Goal: Information Seeking & Learning: Learn about a topic

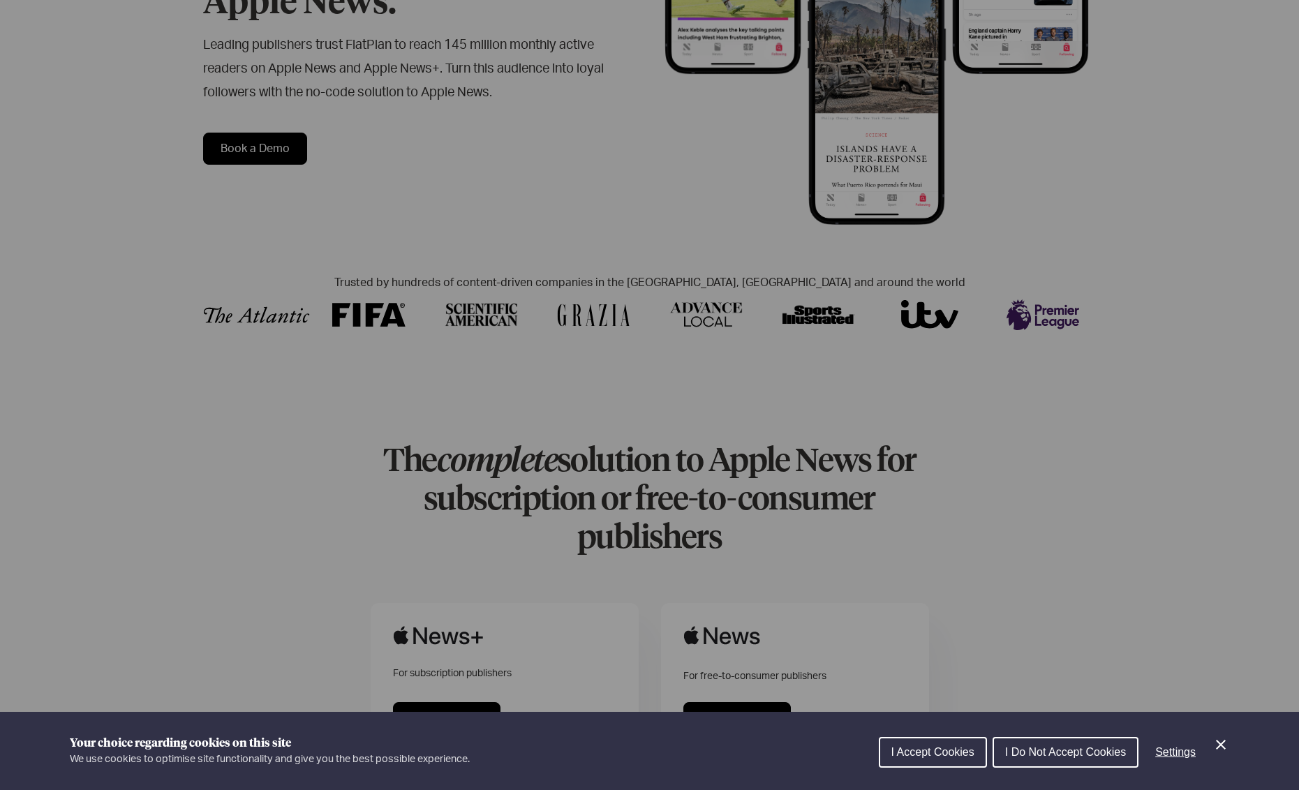
scroll to position [349, 0]
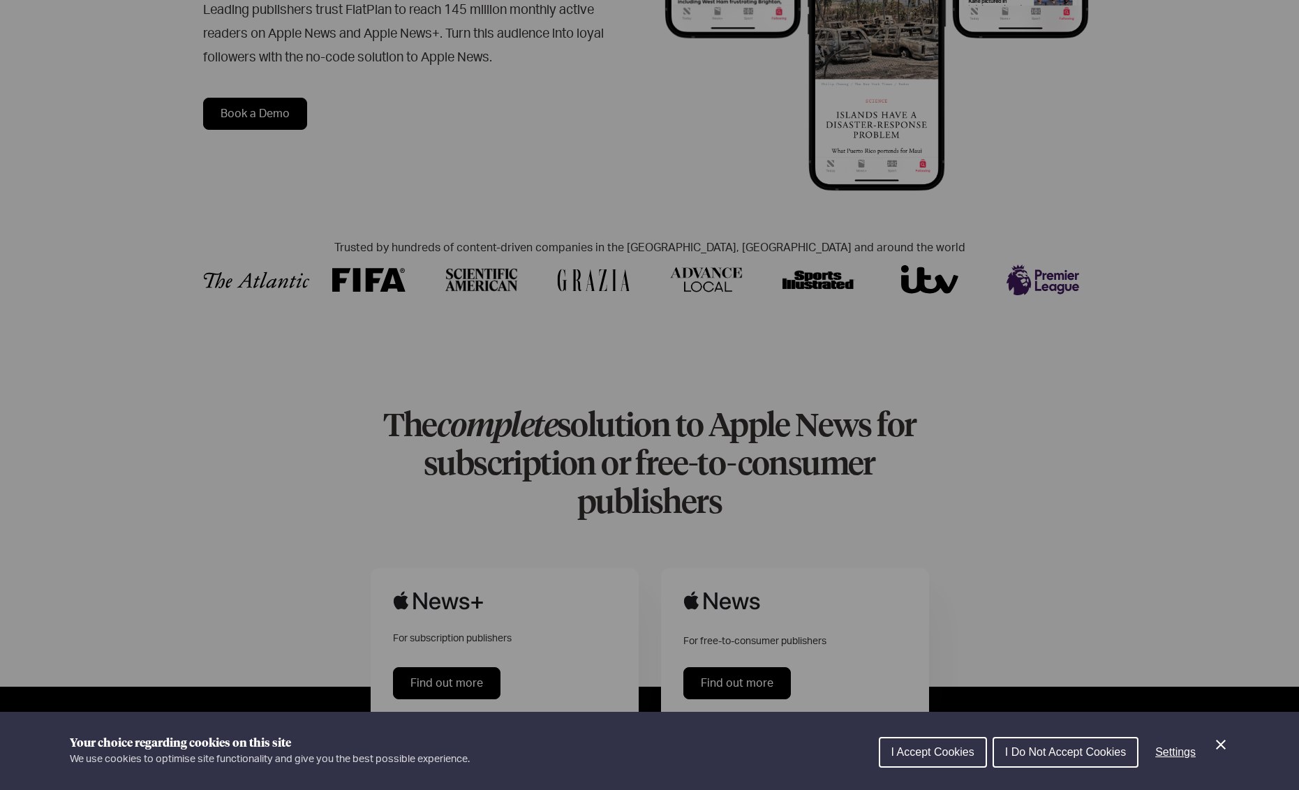
click at [1223, 752] on icon "Close Cookie Control" at bounding box center [1221, 745] width 17 height 17
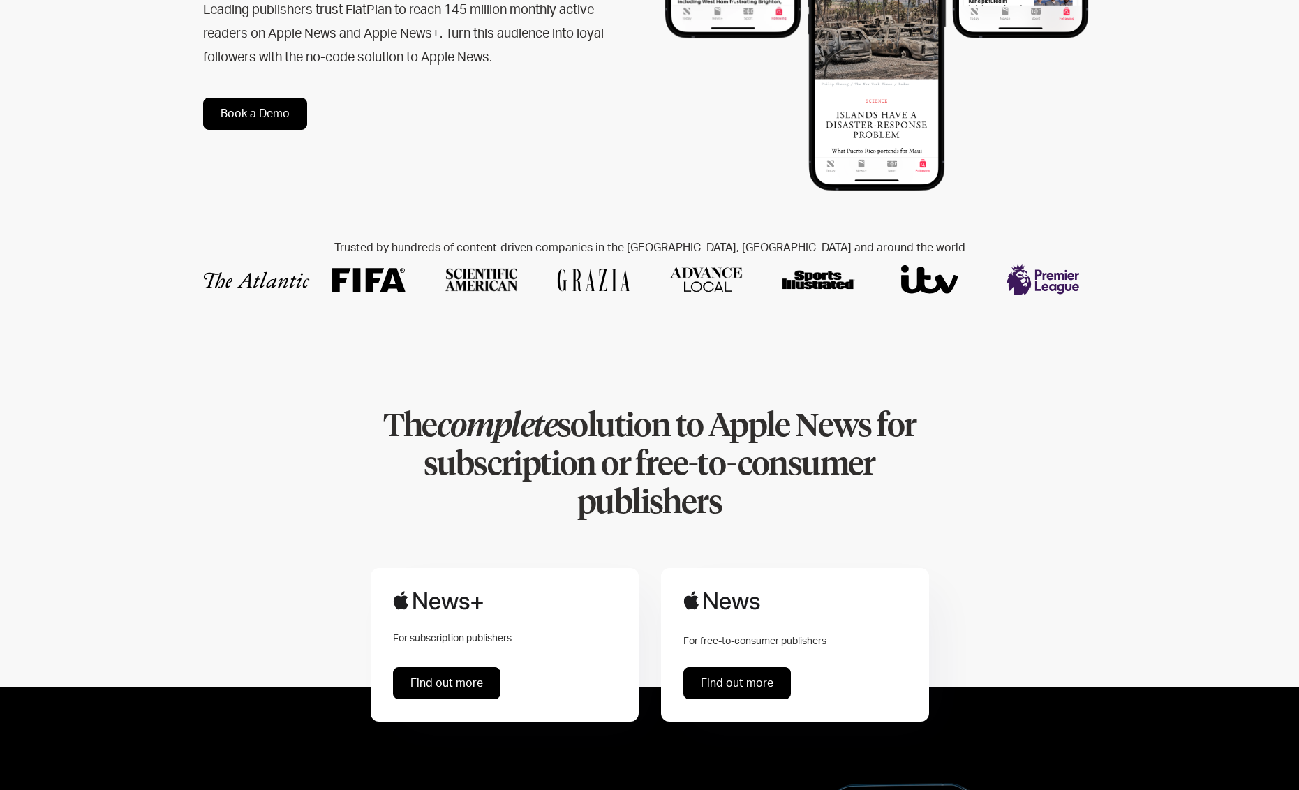
click at [736, 667] on link "Find out more" at bounding box center [738, 683] width 108 height 32
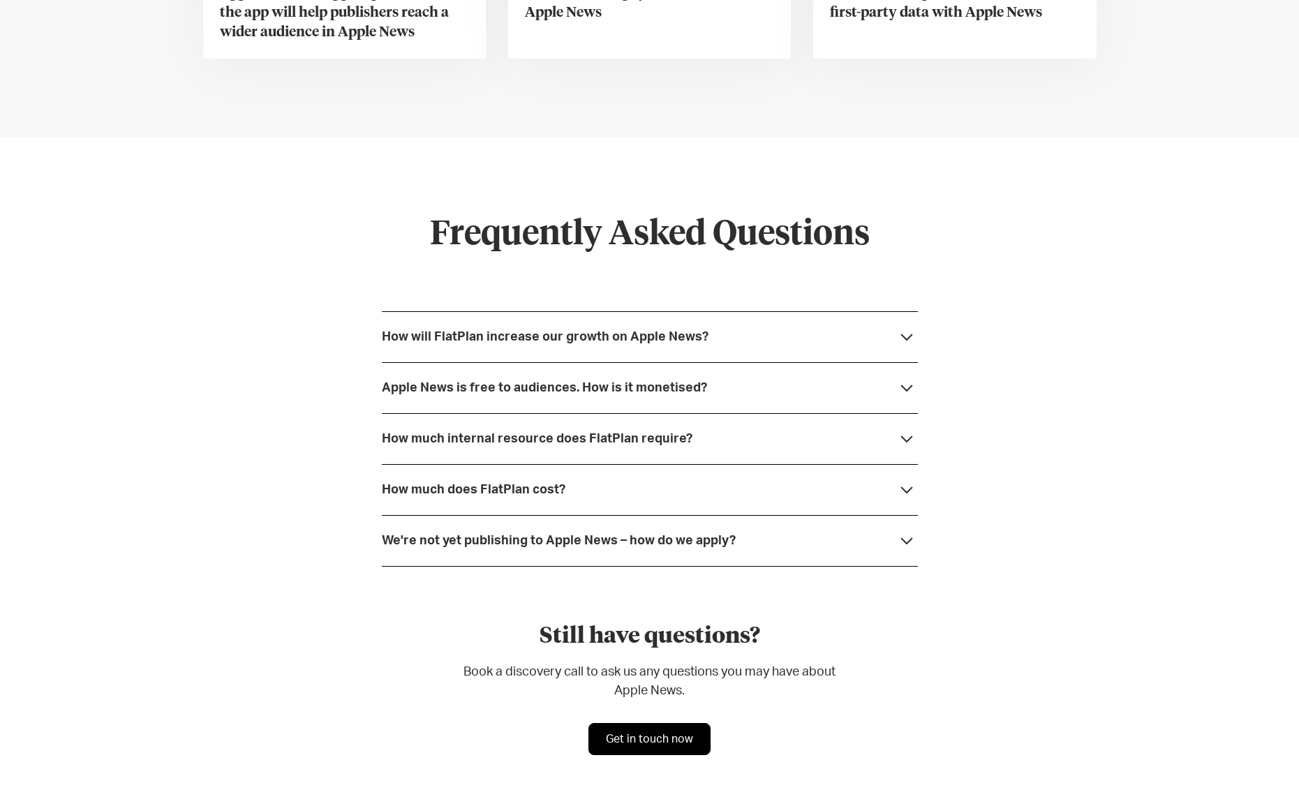
scroll to position [3561, 0]
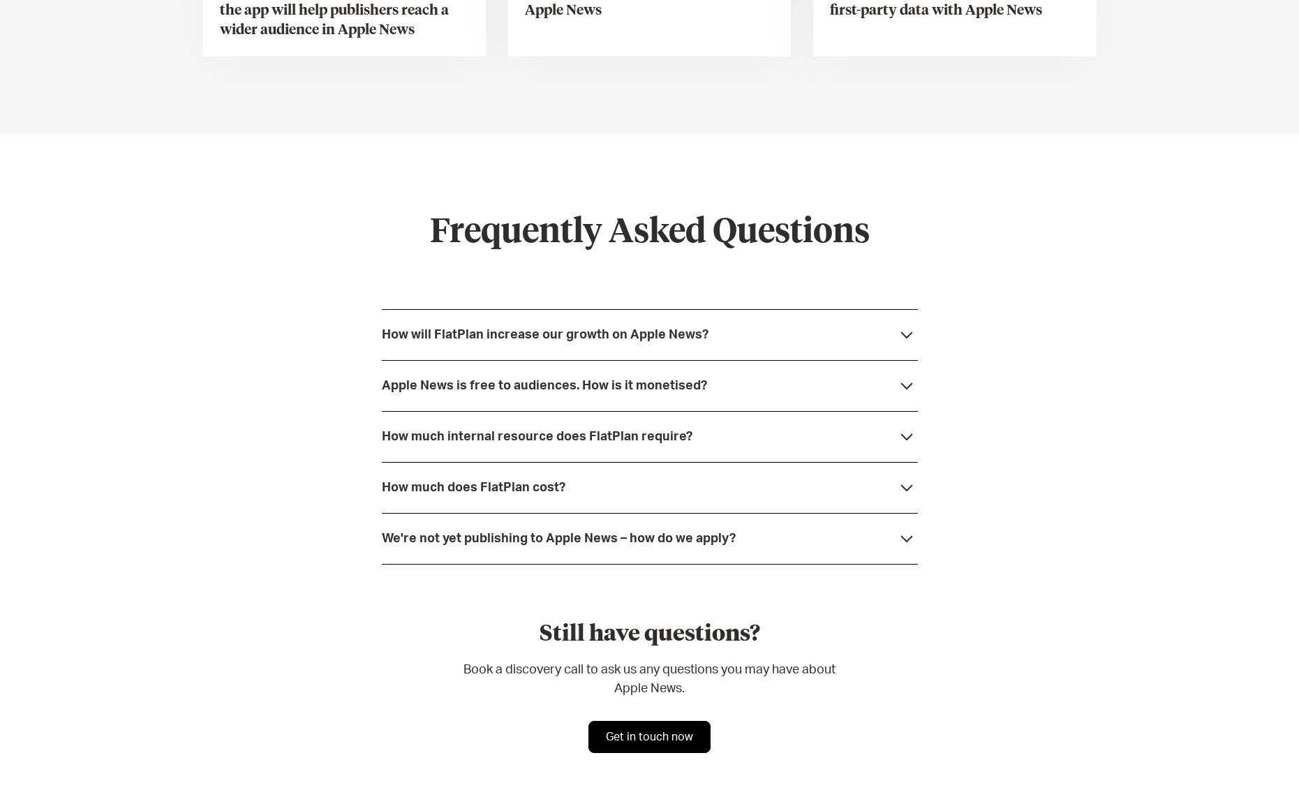
click at [903, 332] on icon at bounding box center [907, 335] width 22 height 22
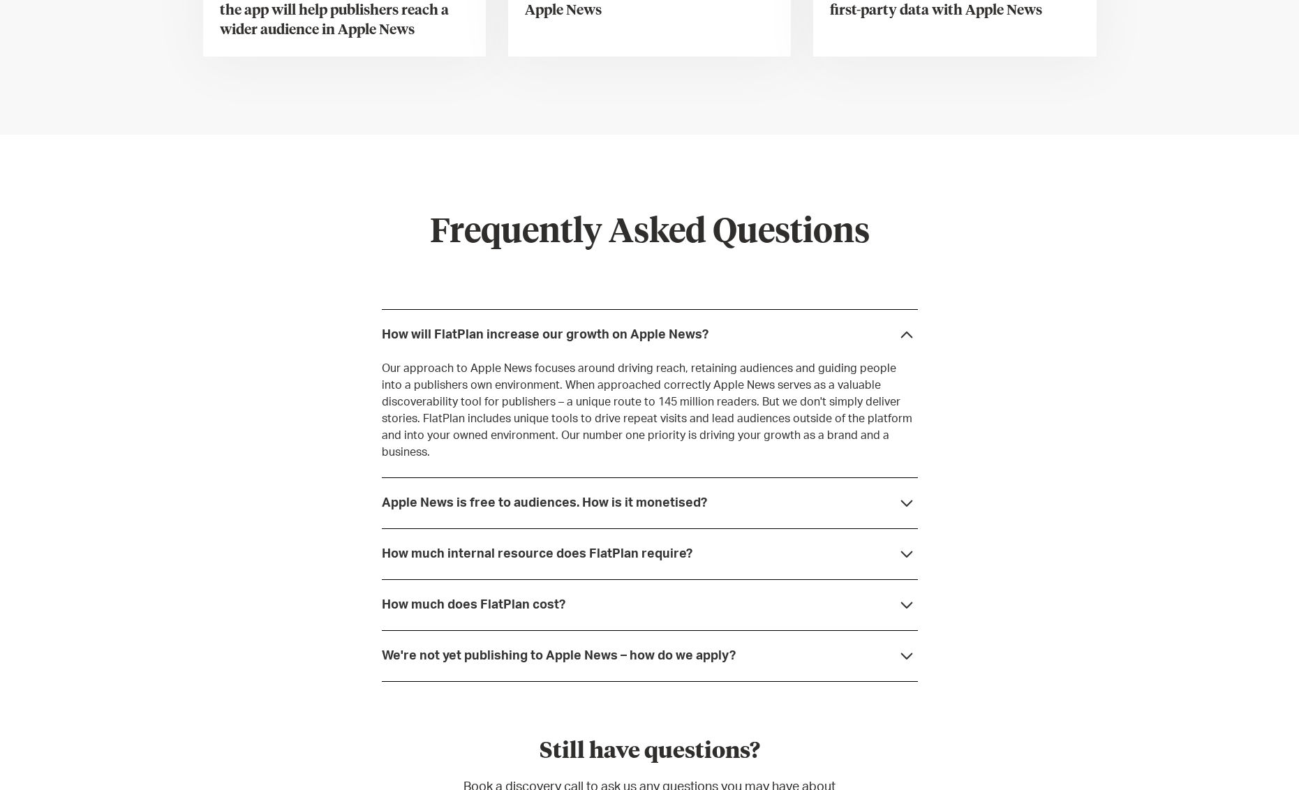
click at [862, 485] on div "Apple News is free to audiences. How is it monetised?" at bounding box center [650, 503] width 536 height 51
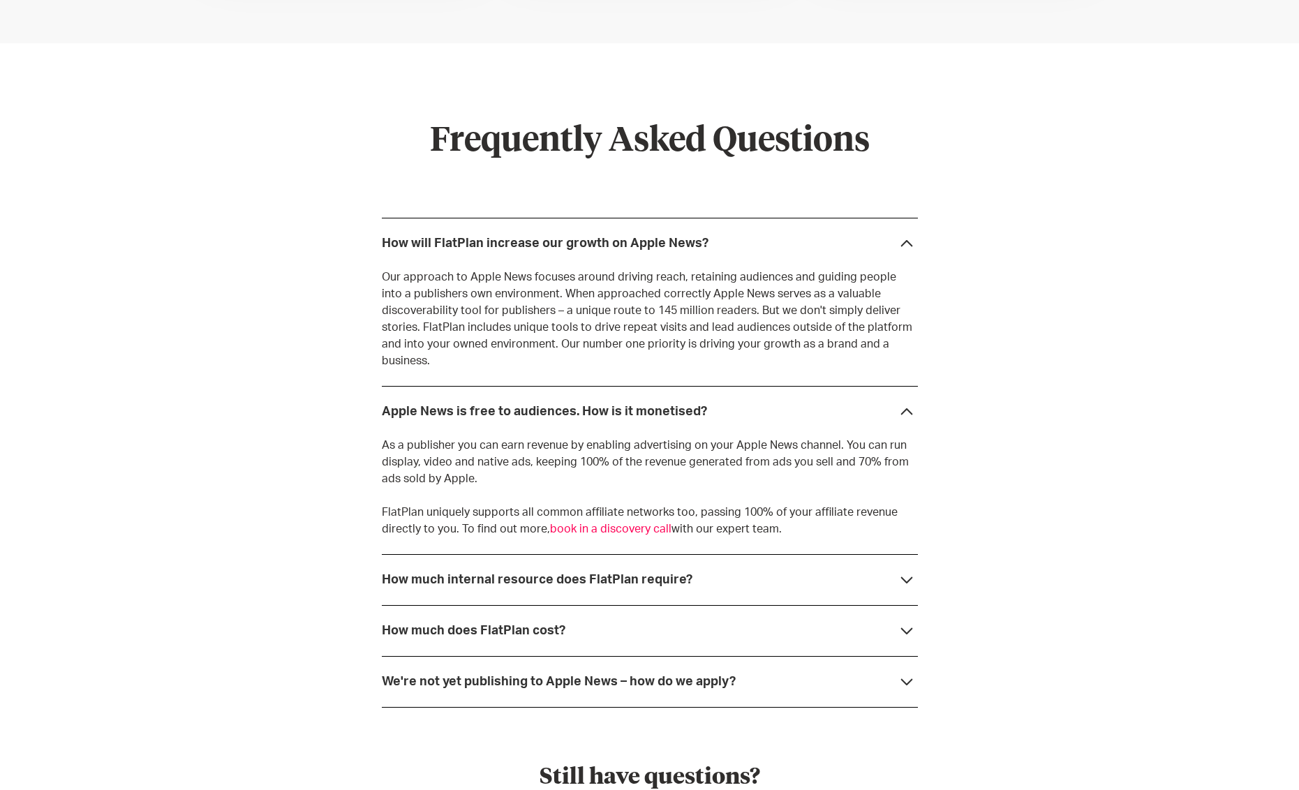
scroll to position [3700, 0]
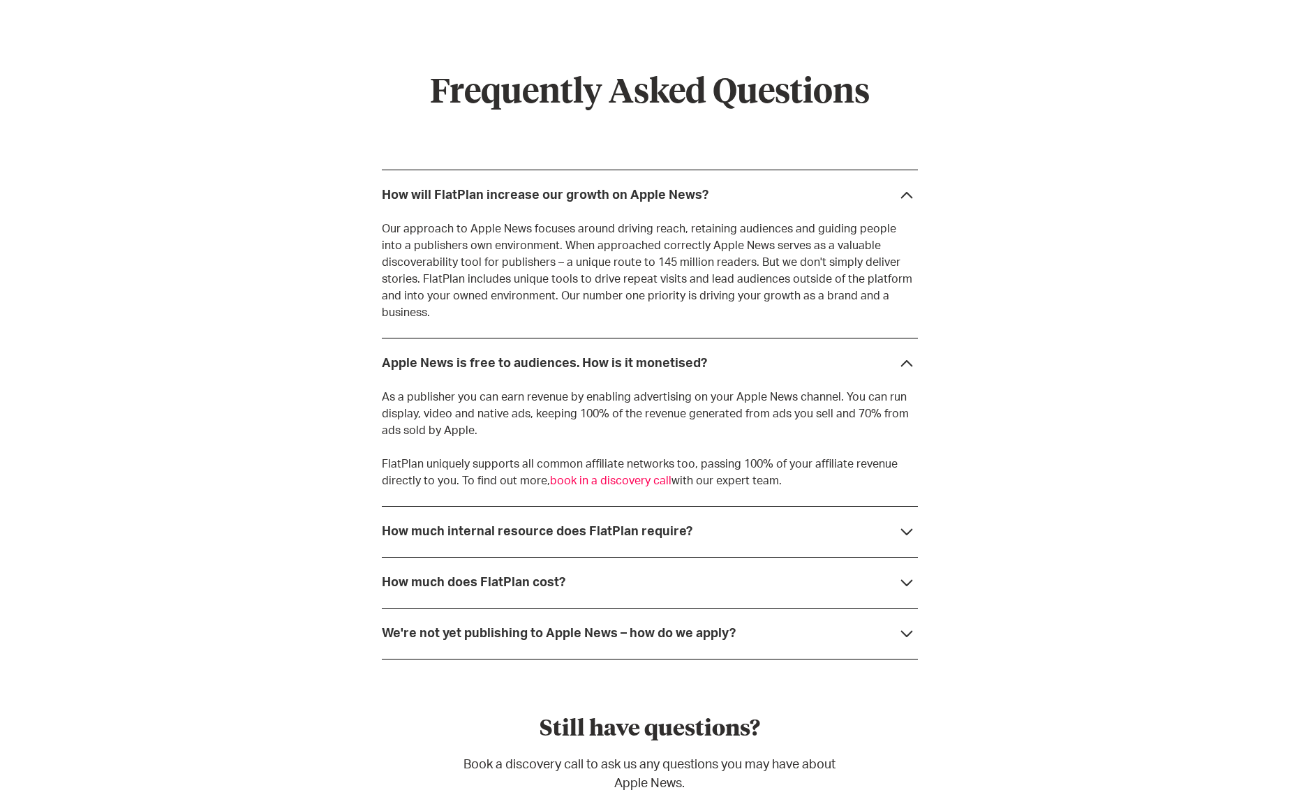
click at [902, 521] on icon at bounding box center [907, 532] width 22 height 22
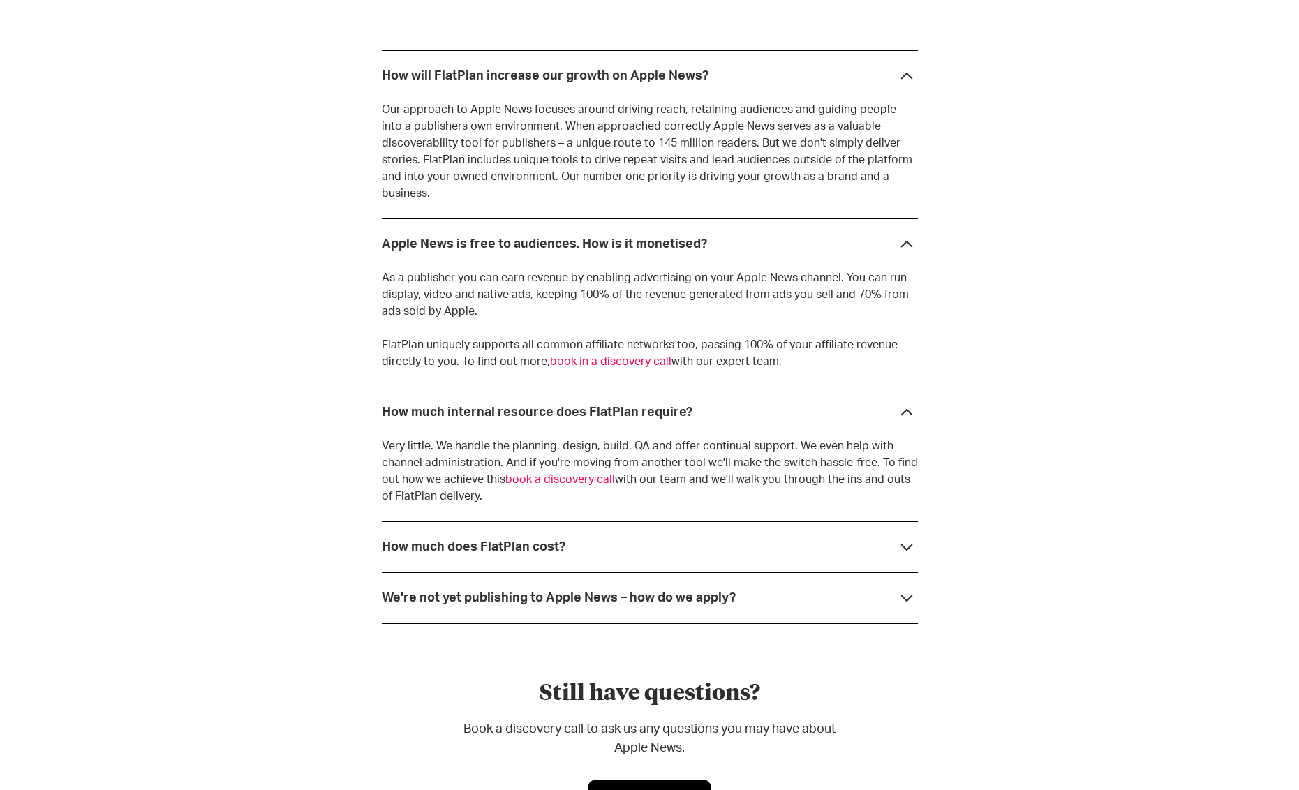
scroll to position [3840, 0]
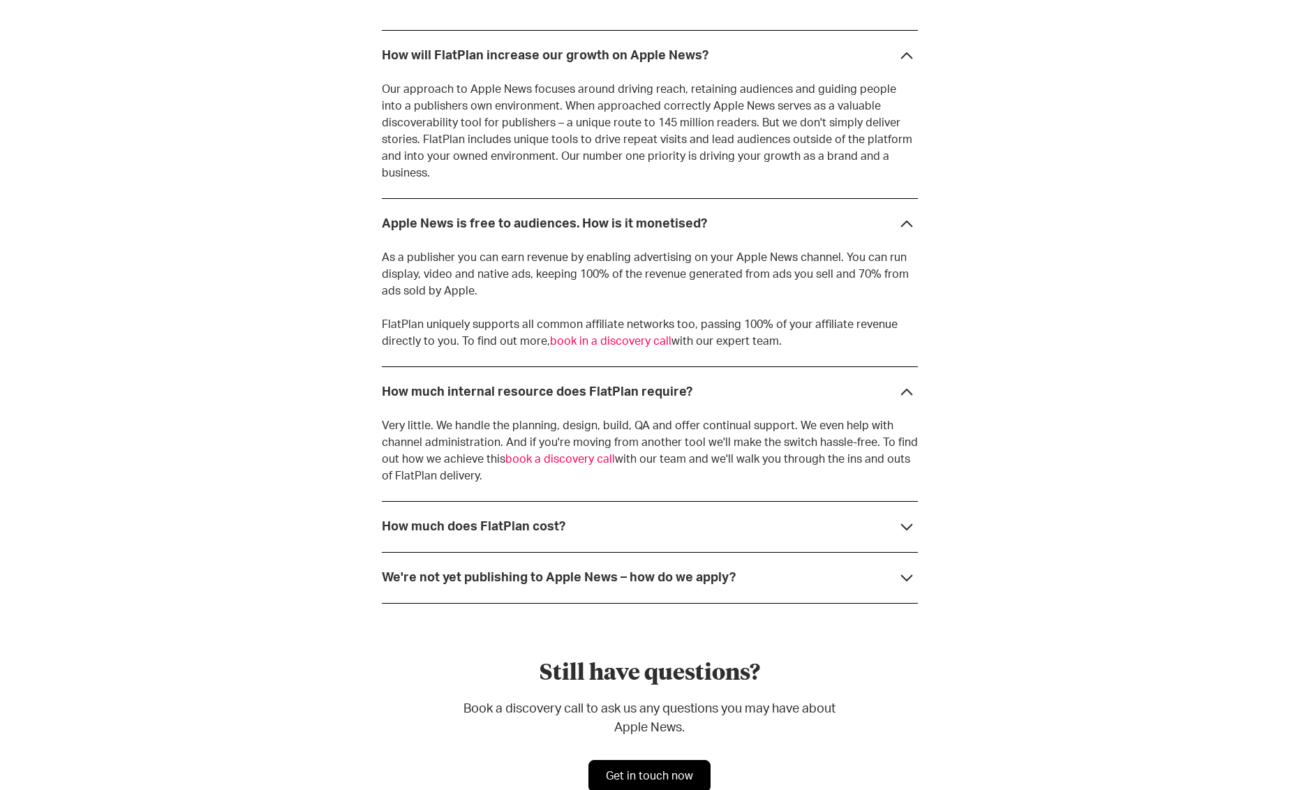
click at [896, 521] on icon at bounding box center [907, 527] width 22 height 22
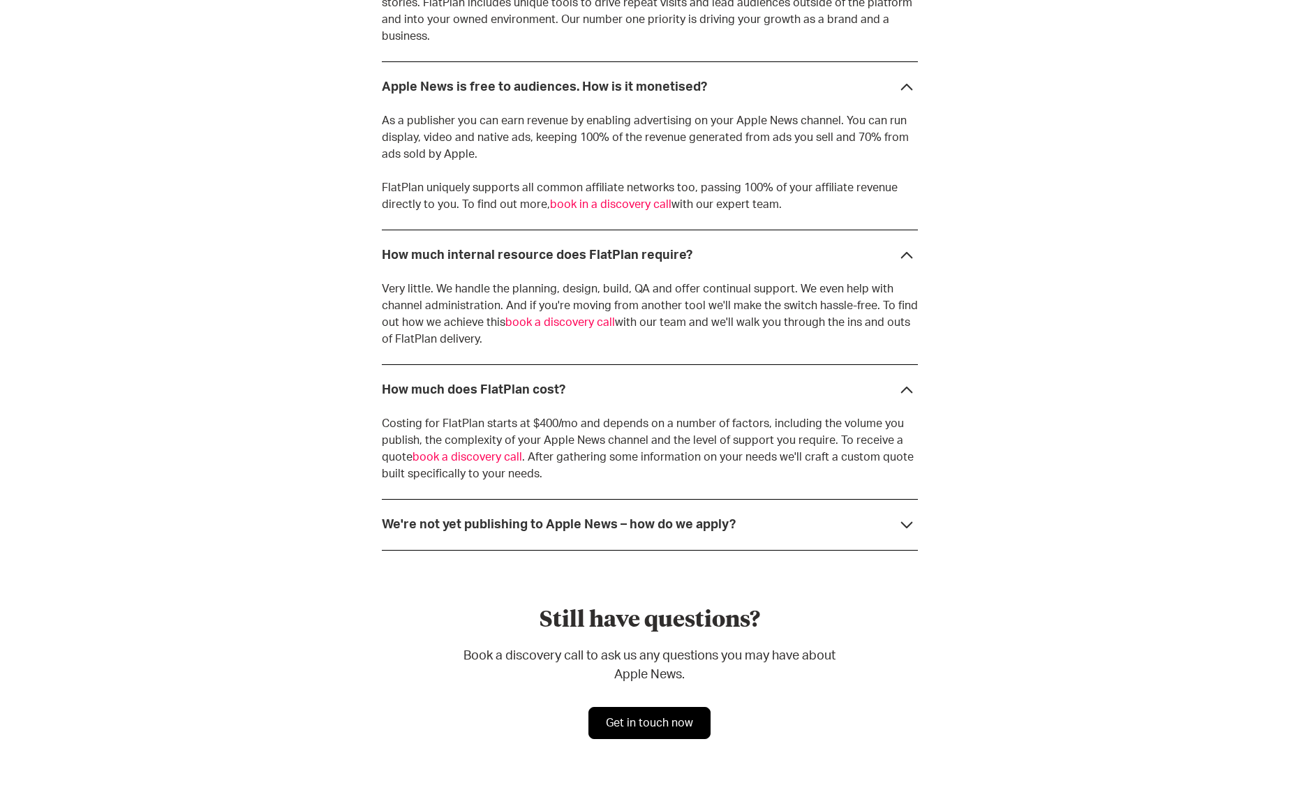
scroll to position [3980, 0]
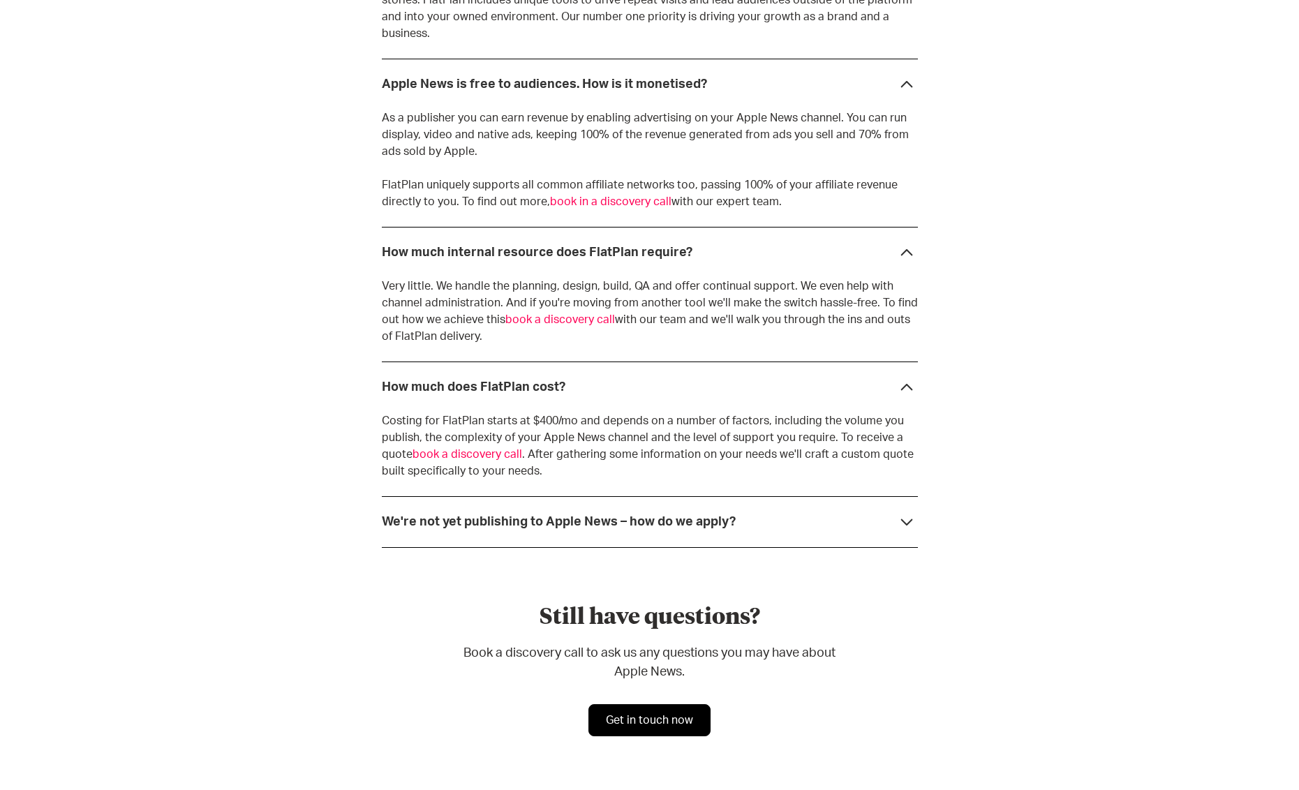
click at [905, 511] on icon at bounding box center [907, 522] width 22 height 22
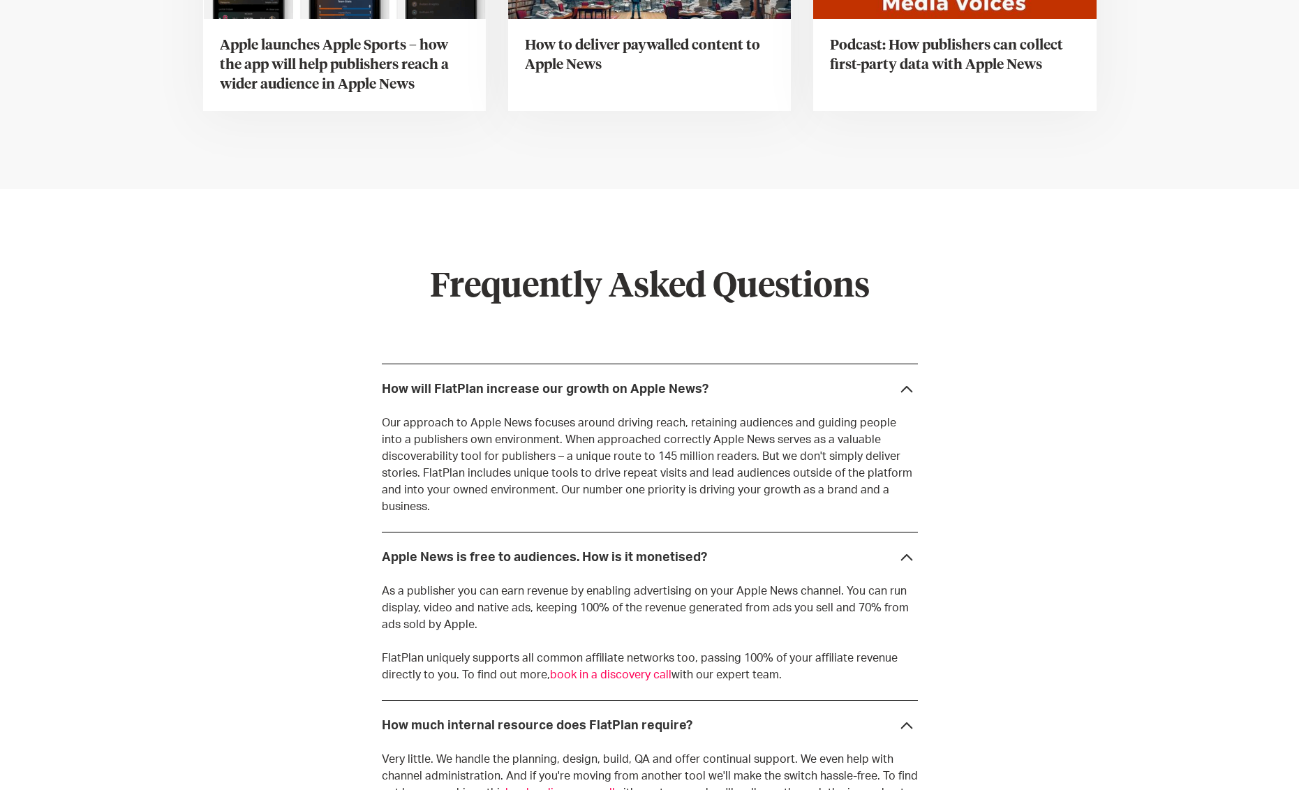
scroll to position [3282, 0]
